Goal: Navigation & Orientation: Go to known website

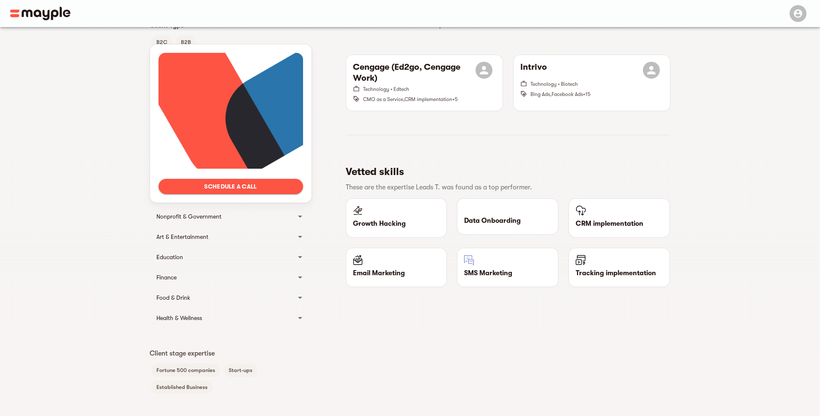
scroll to position [296, 0]
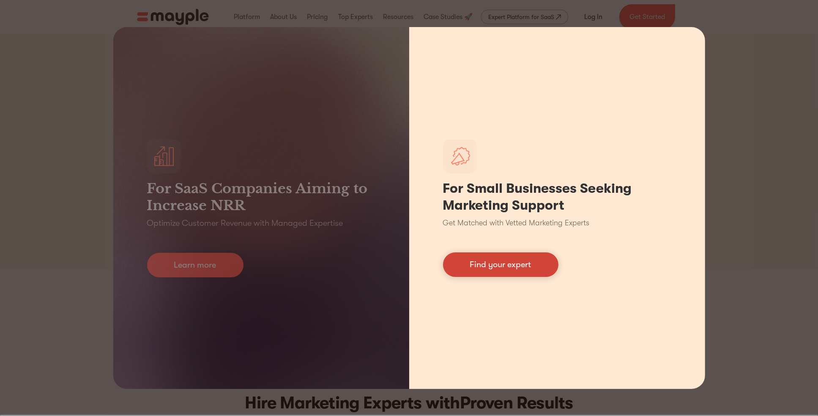
click at [506, 266] on link "Find your expert" at bounding box center [500, 264] width 115 height 25
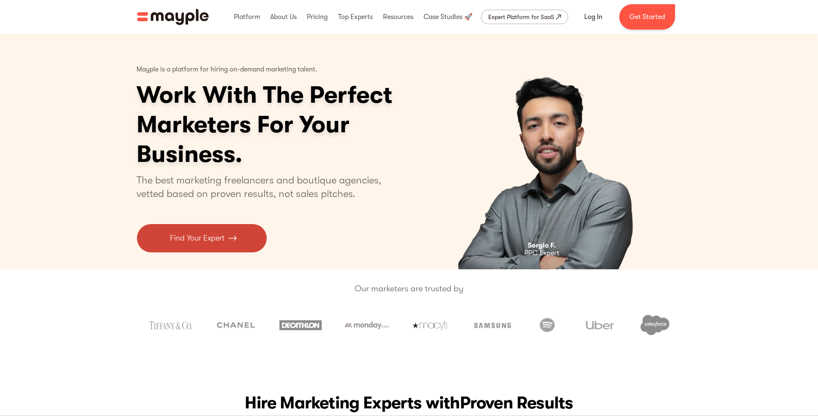
click at [236, 233] on img at bounding box center [232, 238] width 8 height 11
